Goal: Task Accomplishment & Management: Manage account settings

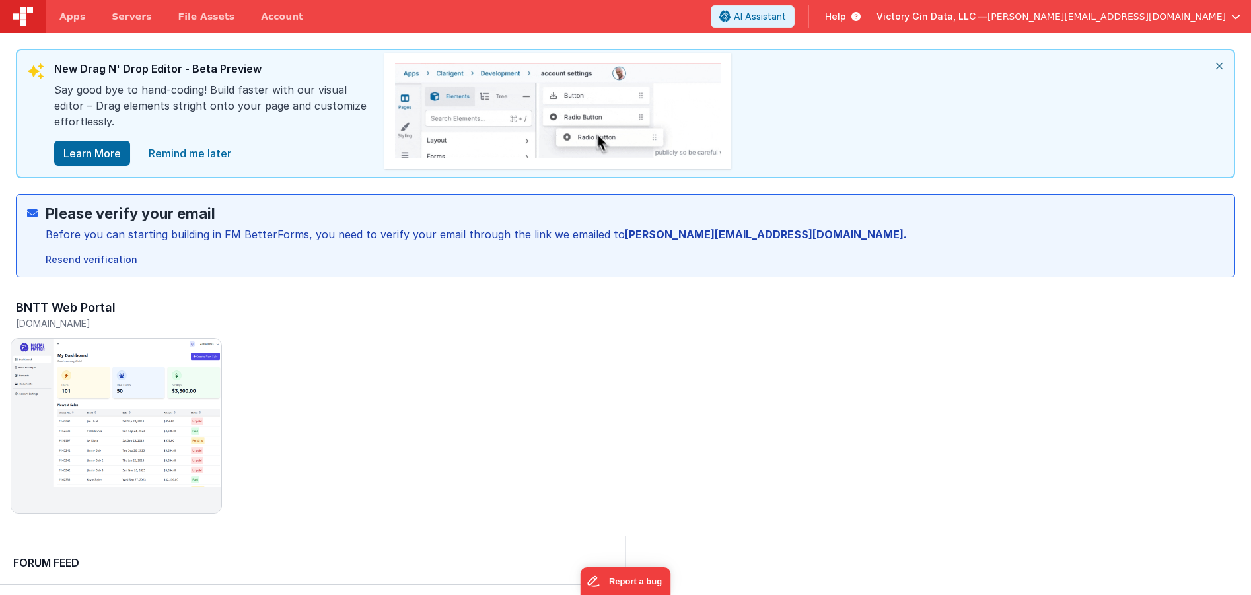
click at [846, 14] on span "Help" at bounding box center [835, 16] width 21 height 13
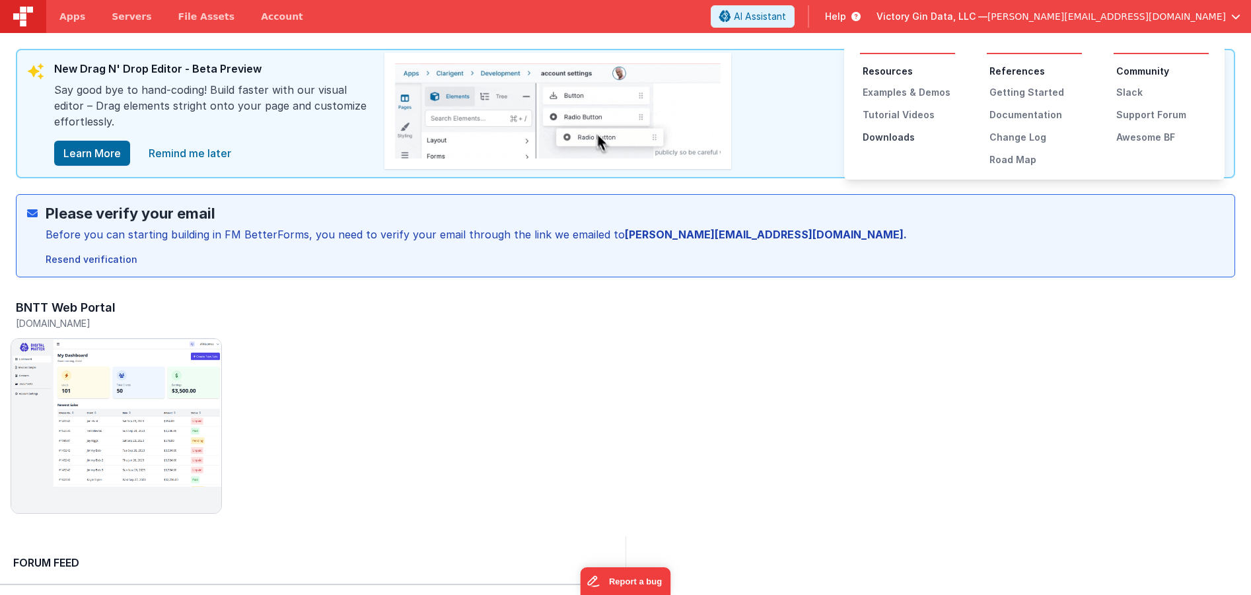
click at [890, 134] on div "Downloads" at bounding box center [909, 137] width 92 height 13
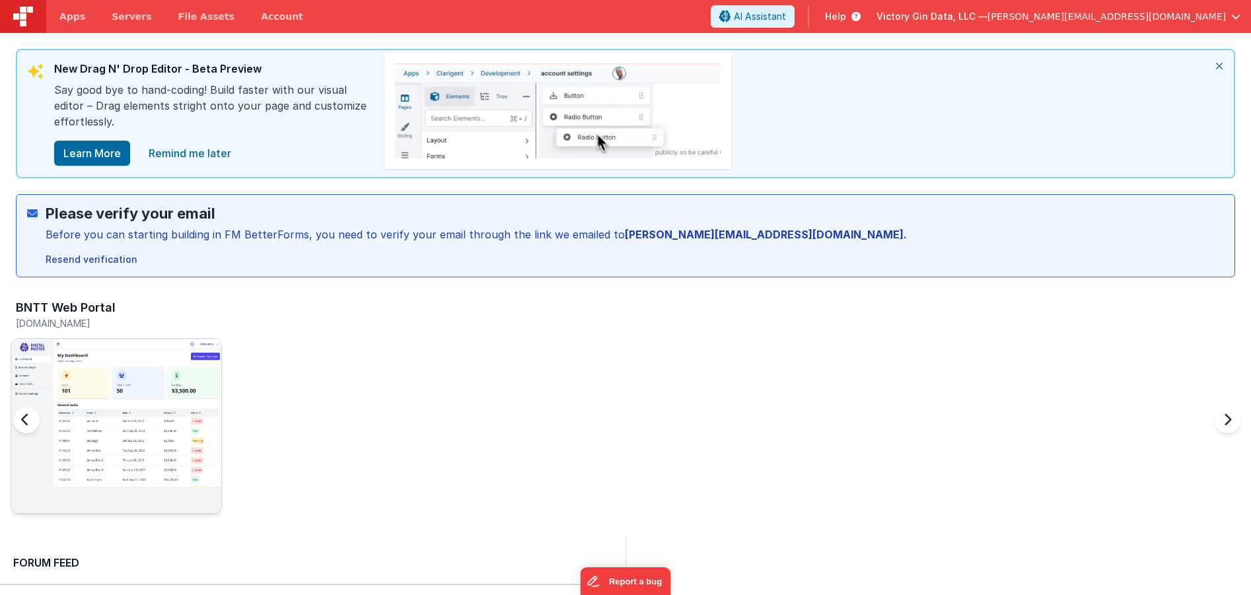
click at [145, 437] on img at bounding box center [116, 444] width 210 height 210
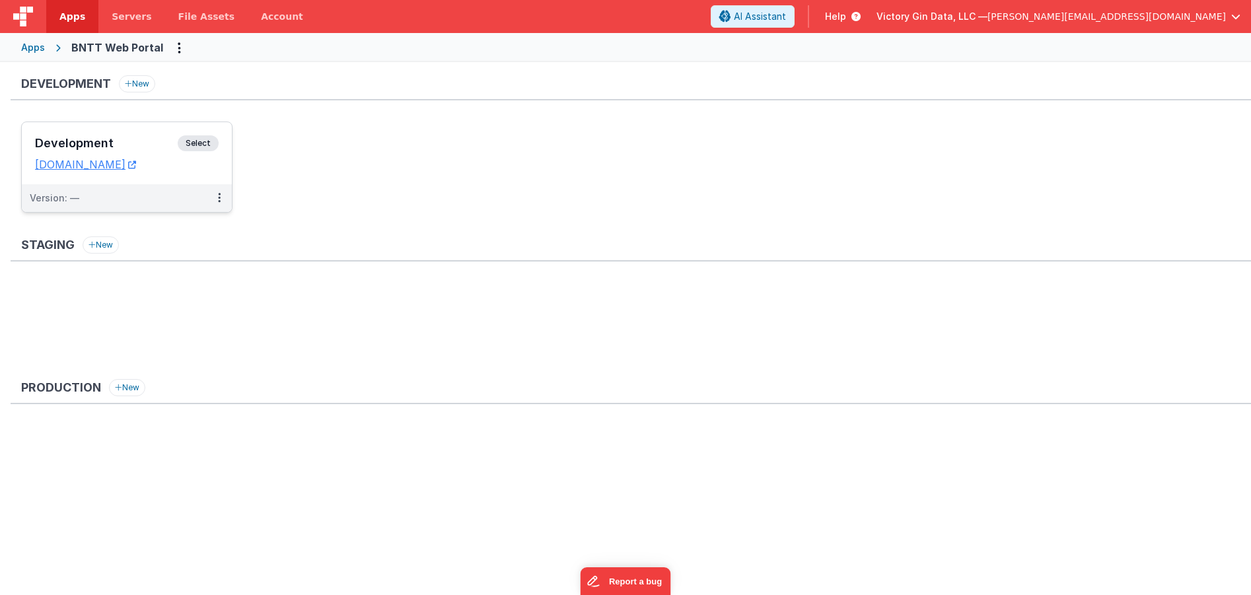
click at [134, 203] on div "Version: —" at bounding box center [118, 198] width 177 height 13
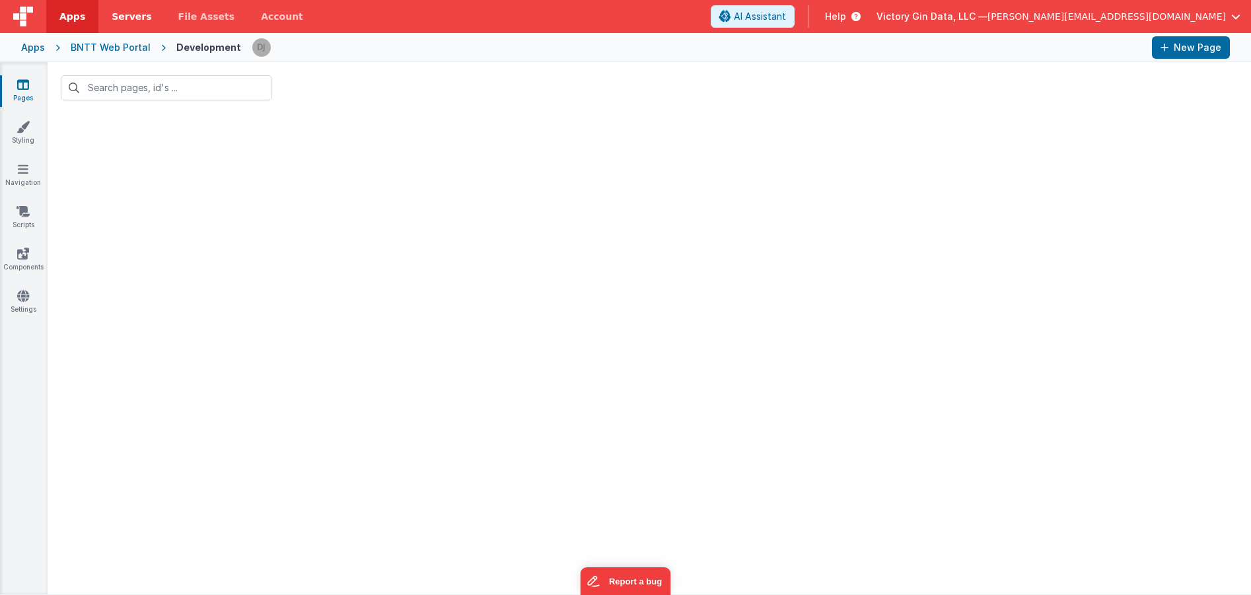
click at [140, 19] on span "Servers" at bounding box center [132, 16] width 40 height 13
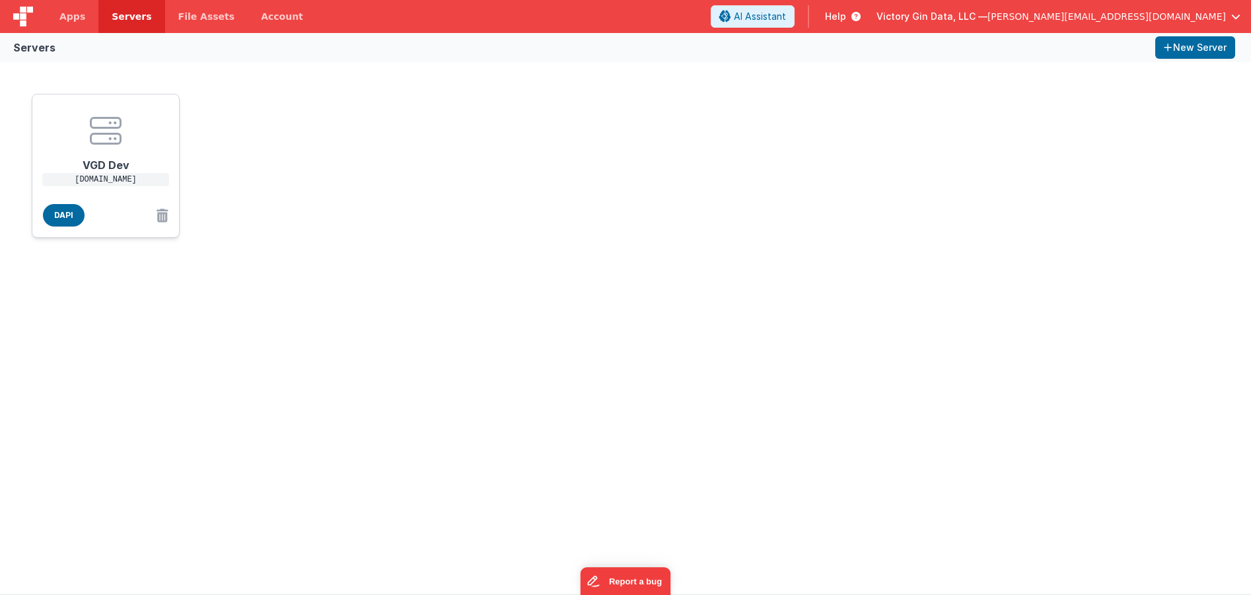
click at [104, 127] on icon at bounding box center [106, 131] width 32 height 32
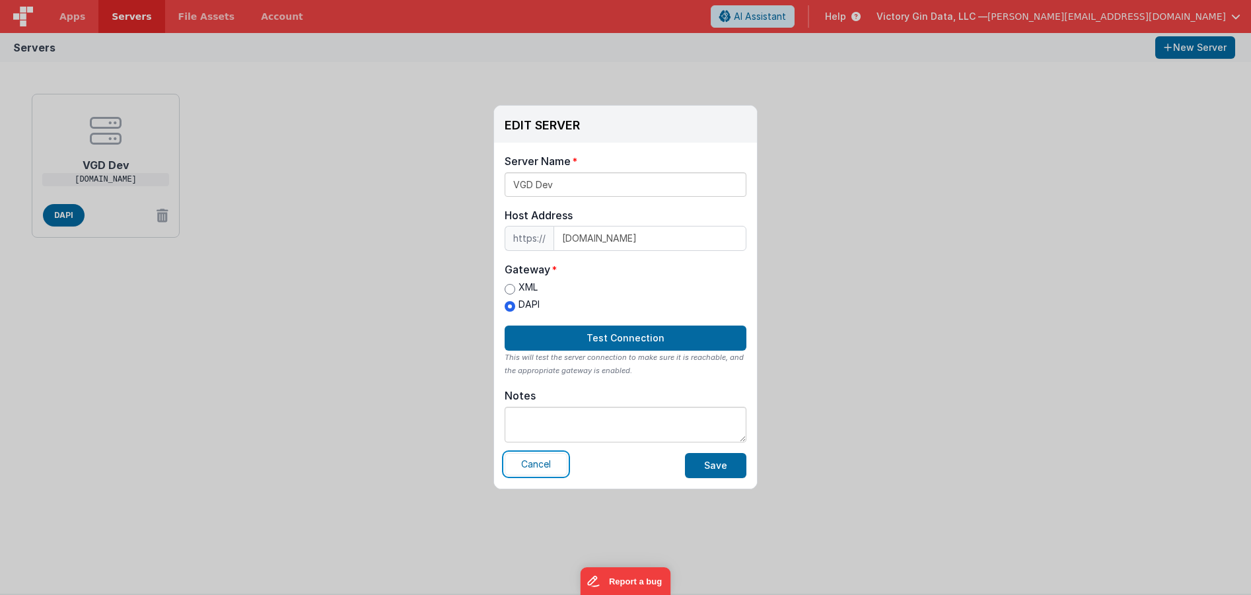
click at [533, 468] on button "Cancel" at bounding box center [536, 464] width 63 height 22
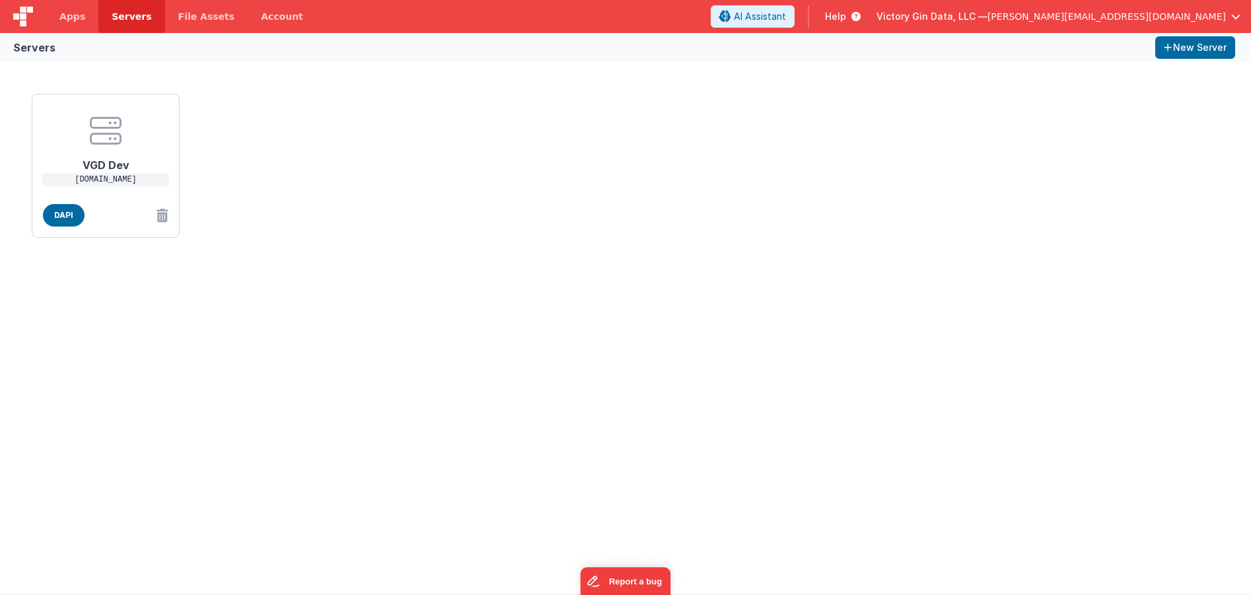
click at [277, 347] on div "EDIT SERVER Delete Server Delete Server Name VGD Dev Host Address https:// [DOM…" at bounding box center [625, 297] width 1251 height 595
click at [74, 18] on span "Apps" at bounding box center [72, 16] width 26 height 13
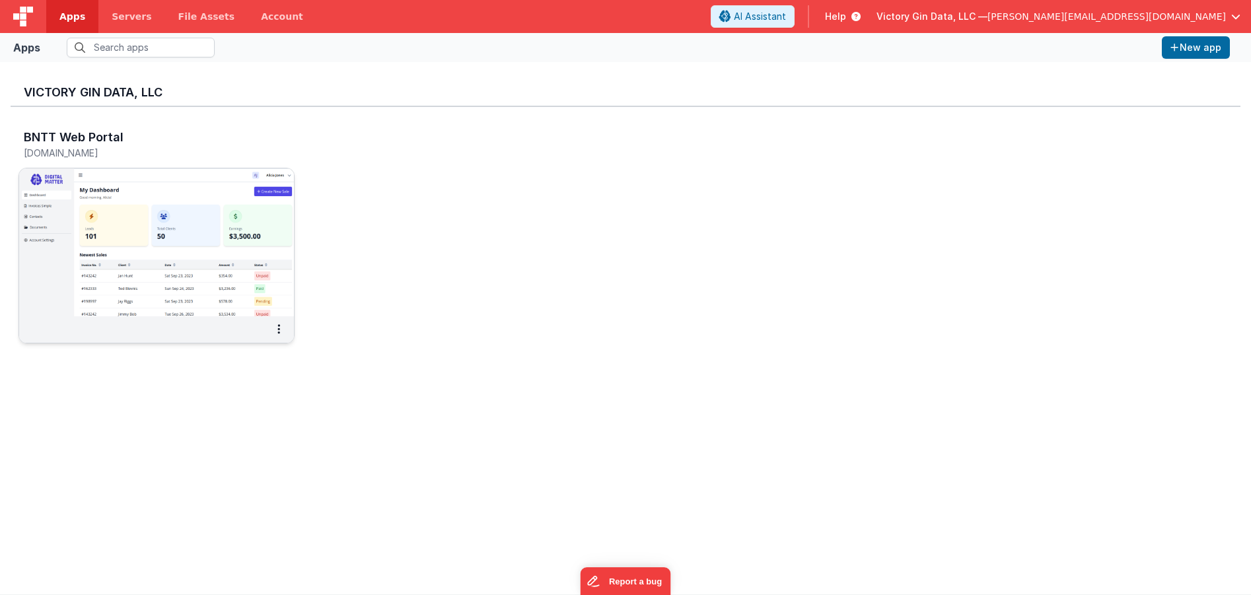
click at [153, 199] on img at bounding box center [156, 242] width 275 height 148
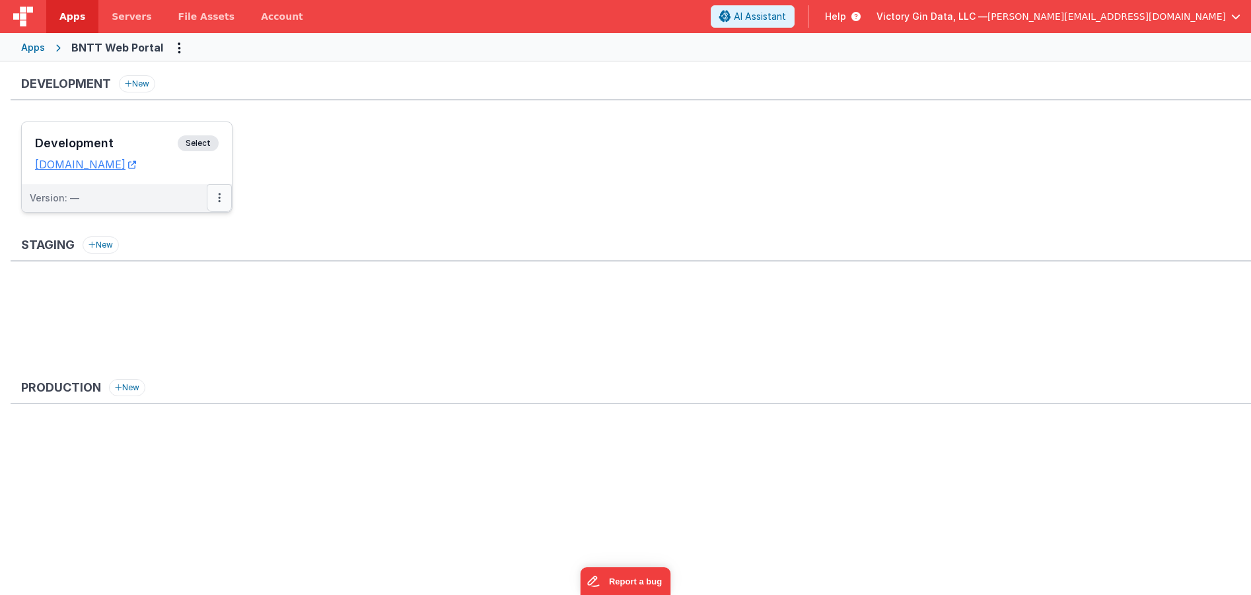
click at [230, 197] on button at bounding box center [219, 198] width 25 height 28
click at [218, 196] on div at bounding box center [625, 297] width 1251 height 595
click at [218, 198] on icon at bounding box center [219, 198] width 3 height 1
click at [199, 230] on link "Edit" at bounding box center [174, 228] width 116 height 24
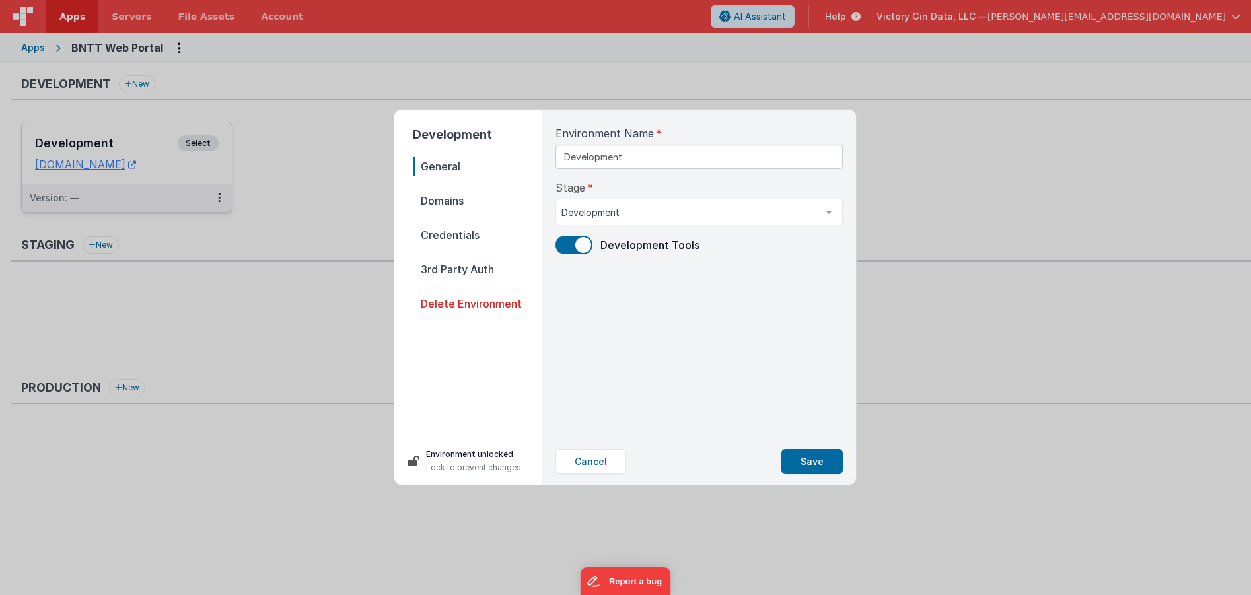
click at [449, 205] on span "Domains" at bounding box center [477, 201] width 129 height 18
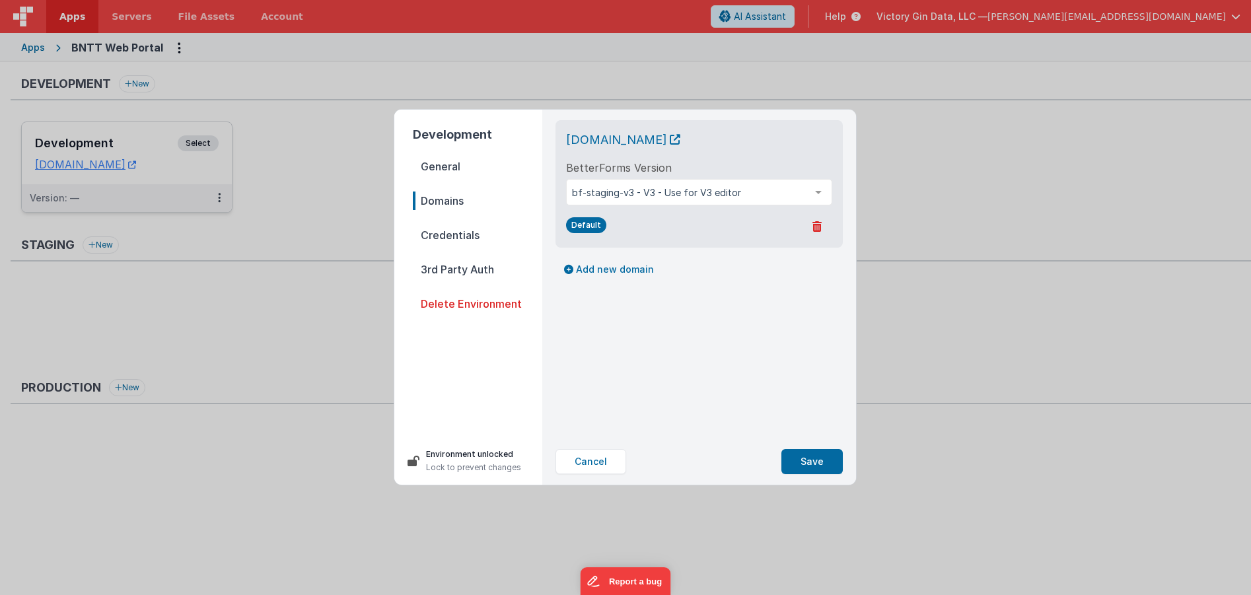
click at [449, 230] on span "Credentials" at bounding box center [477, 235] width 129 height 18
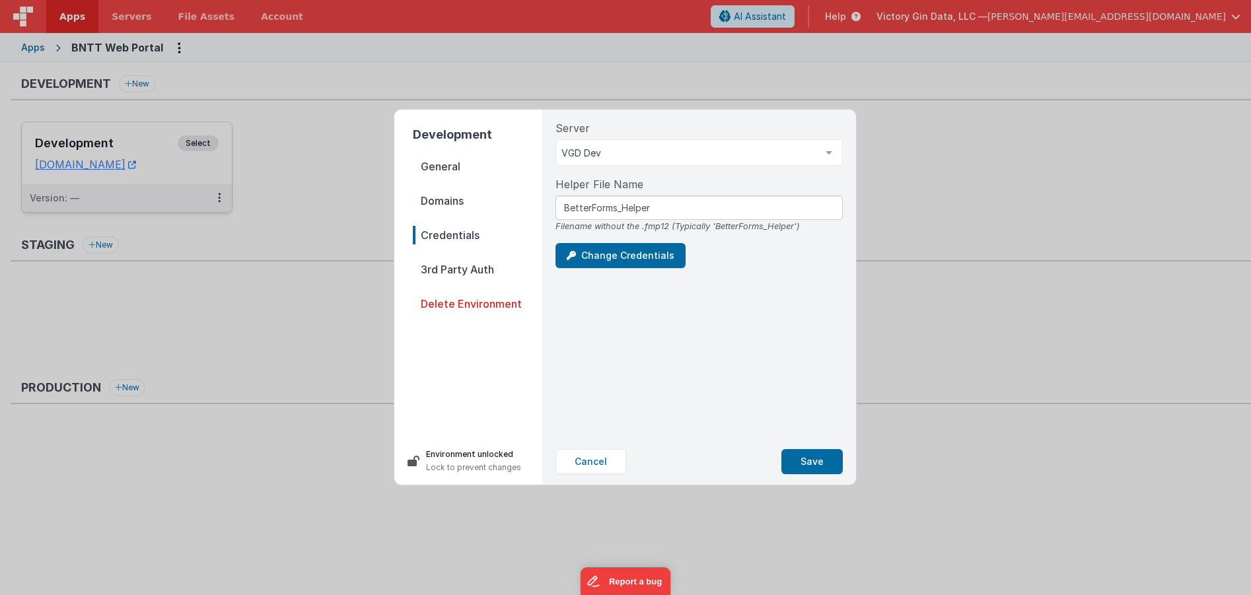
click at [676, 221] on div "Filename without the .fmp12 (Typically 'BetterForms_Helper')" at bounding box center [699, 226] width 287 height 13
click at [682, 214] on input "BetterForms_Helper" at bounding box center [699, 208] width 287 height 24
click at [620, 265] on button "Change Credentials" at bounding box center [621, 255] width 130 height 25
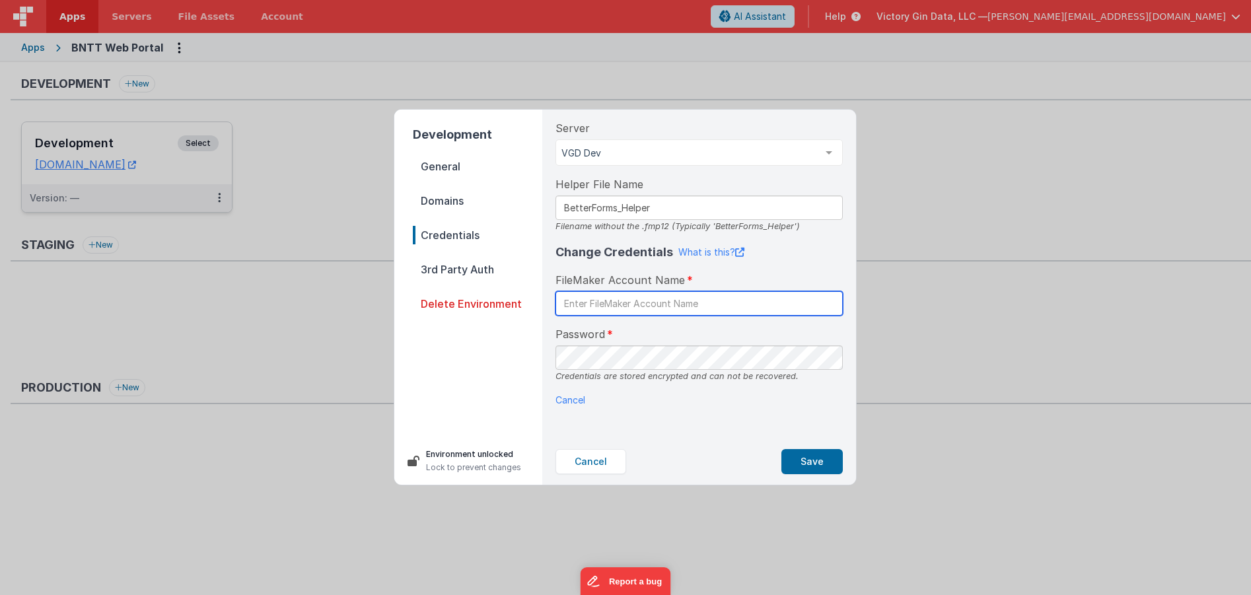
click at [643, 308] on input "text" at bounding box center [699, 303] width 287 height 24
type input "BetterForms"
click at [470, 382] on nav "General Domains Credentials 3rd Party Auth Delete Environment" at bounding box center [477, 292] width 129 height 270
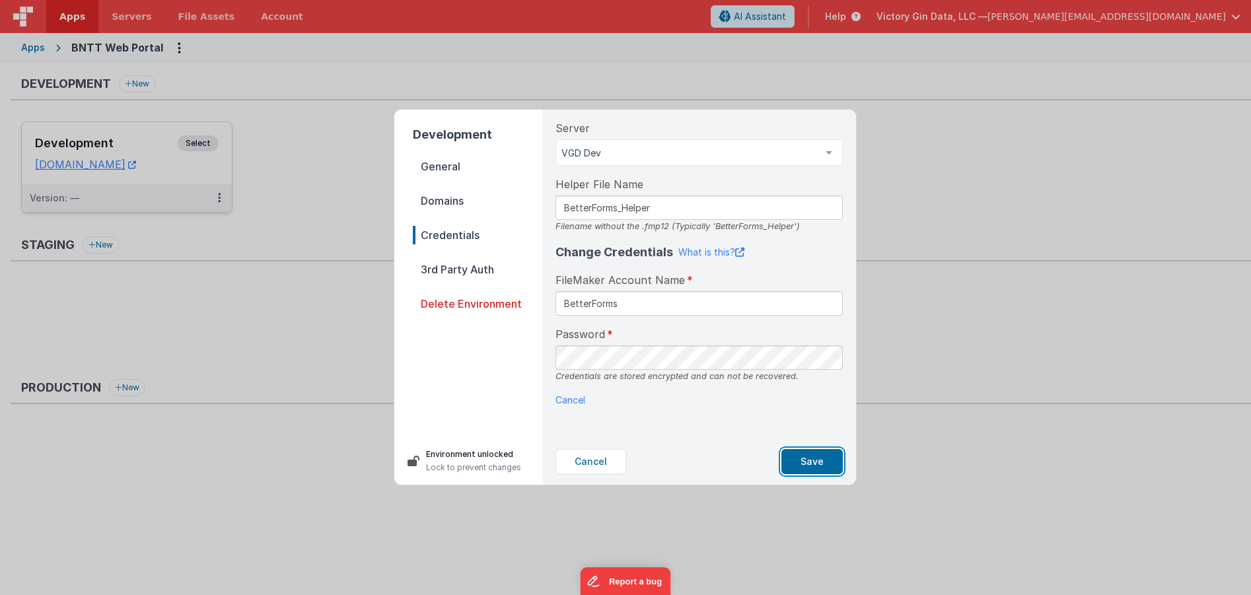
click at [812, 454] on button "Save" at bounding box center [811, 461] width 61 height 25
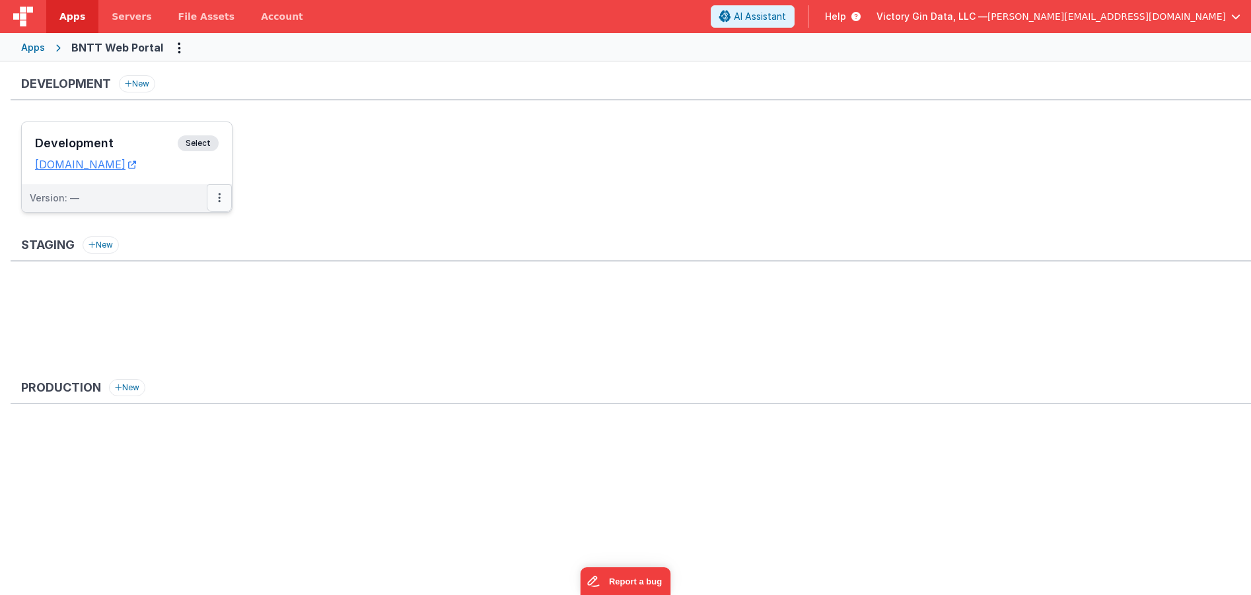
click at [226, 202] on button at bounding box center [219, 198] width 25 height 28
click at [195, 233] on link "Edit" at bounding box center [174, 228] width 116 height 24
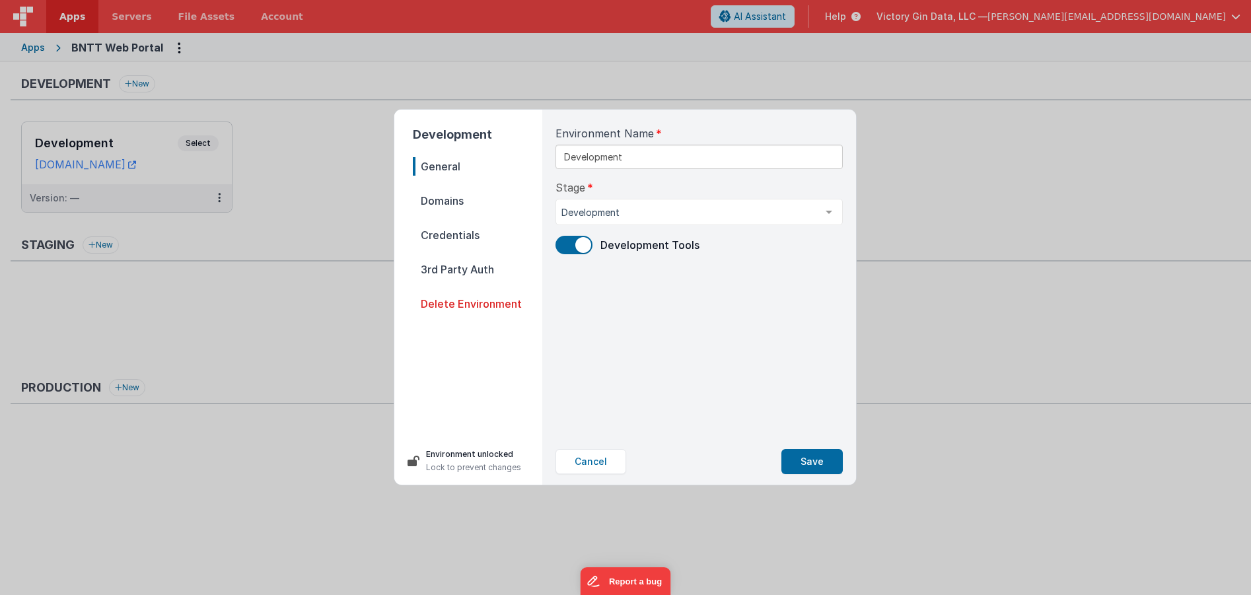
click at [499, 233] on span "Credentials" at bounding box center [477, 235] width 129 height 18
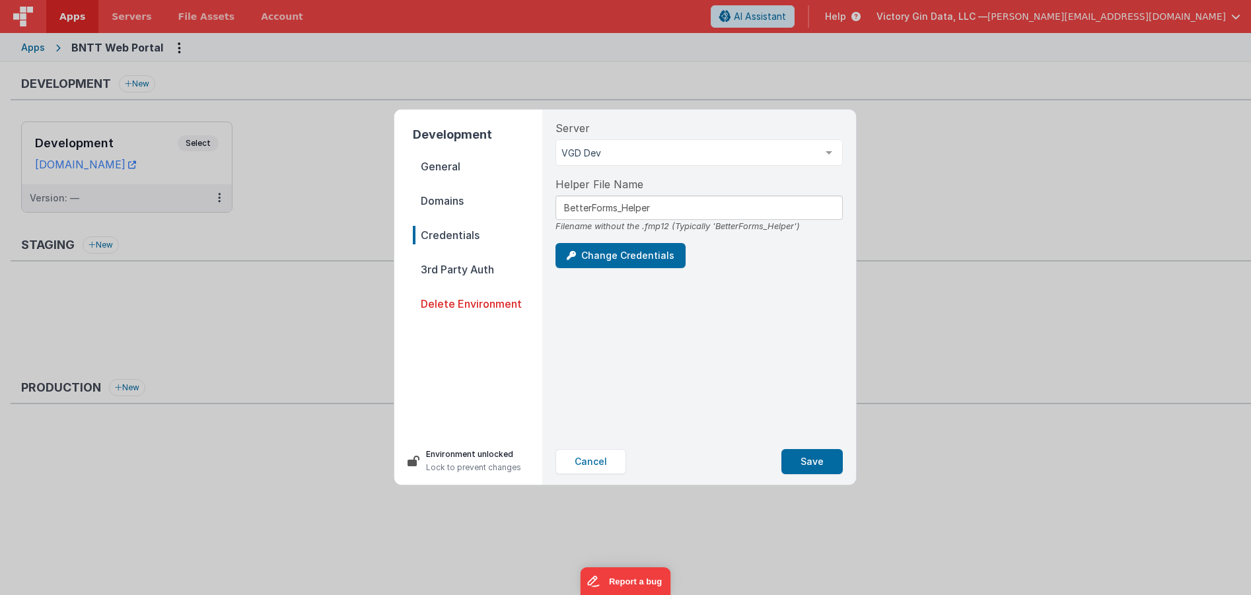
click at [443, 271] on span "3rd Party Auth" at bounding box center [477, 269] width 129 height 18
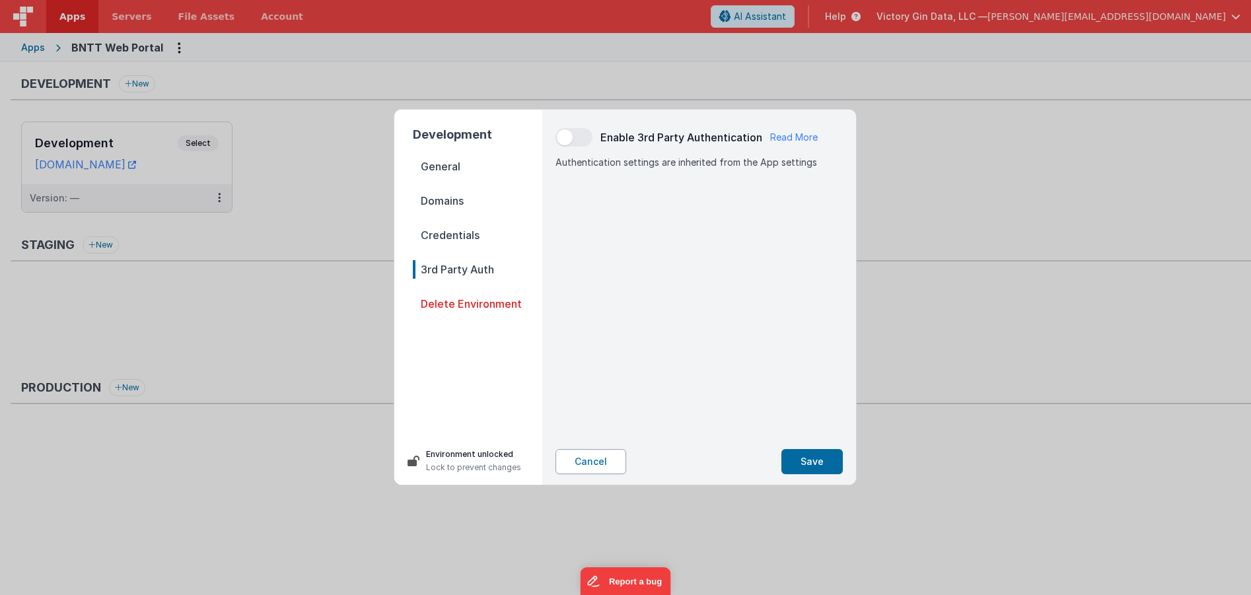
click at [607, 466] on button "Cancel" at bounding box center [591, 461] width 71 height 25
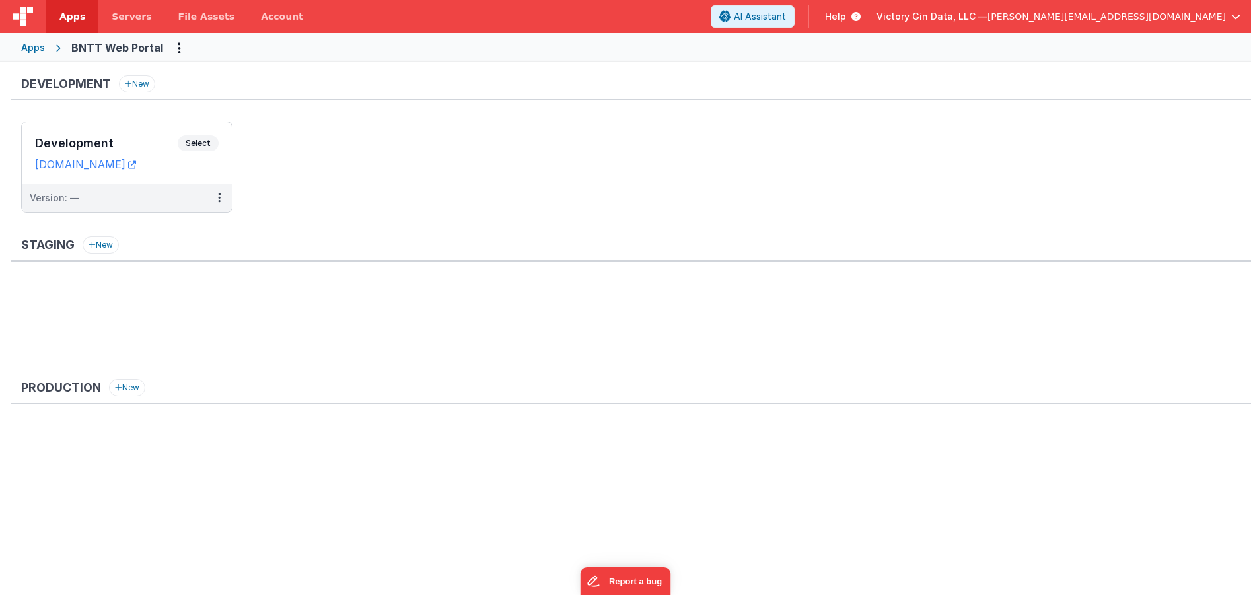
click at [323, 279] on div "Staging New" at bounding box center [631, 302] width 1241 height 132
click at [386, 141] on ul "Development Select URLs [DOMAIN_NAME] Version: —" at bounding box center [636, 174] width 1230 height 104
click at [388, 149] on ul "Development Select URLs [DOMAIN_NAME] Version: —" at bounding box center [636, 174] width 1230 height 104
